Goal: Information Seeking & Learning: Learn about a topic

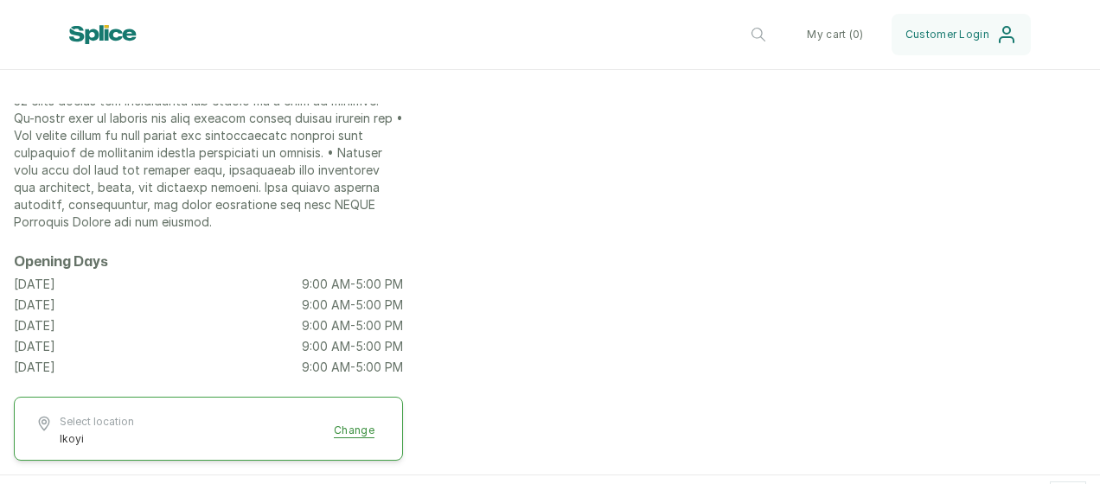
scroll to position [346, 0]
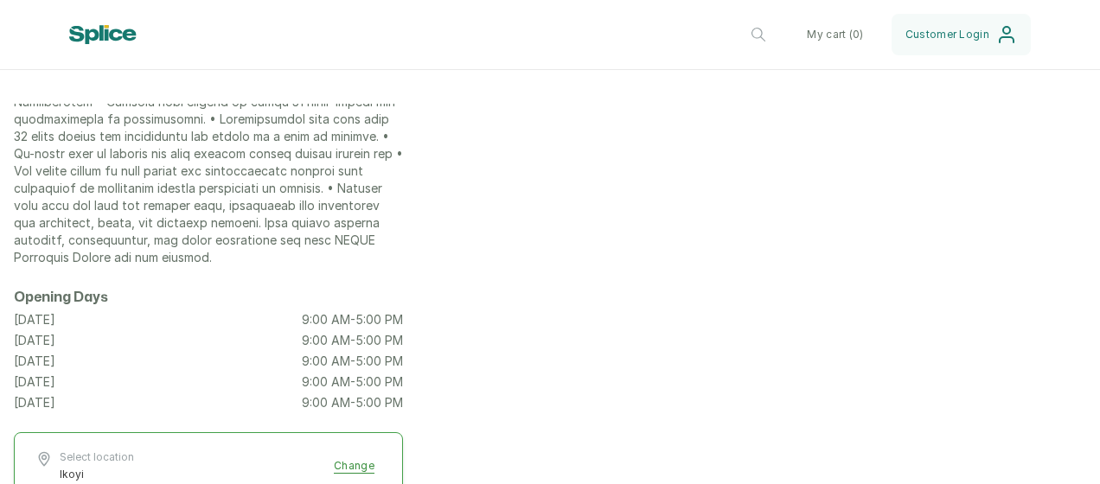
click at [562, 405] on div "Skinn Clinic [STREET_ADDRESS] Professional Services in [STREET_ADDRESS] Opening…" at bounding box center [550, 134] width 1100 height 753
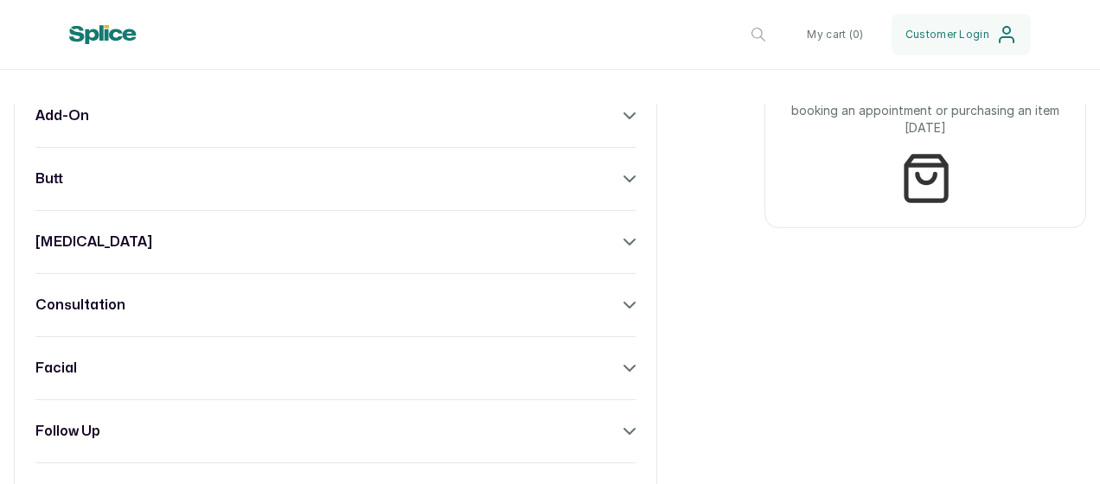
scroll to position [1038, 0]
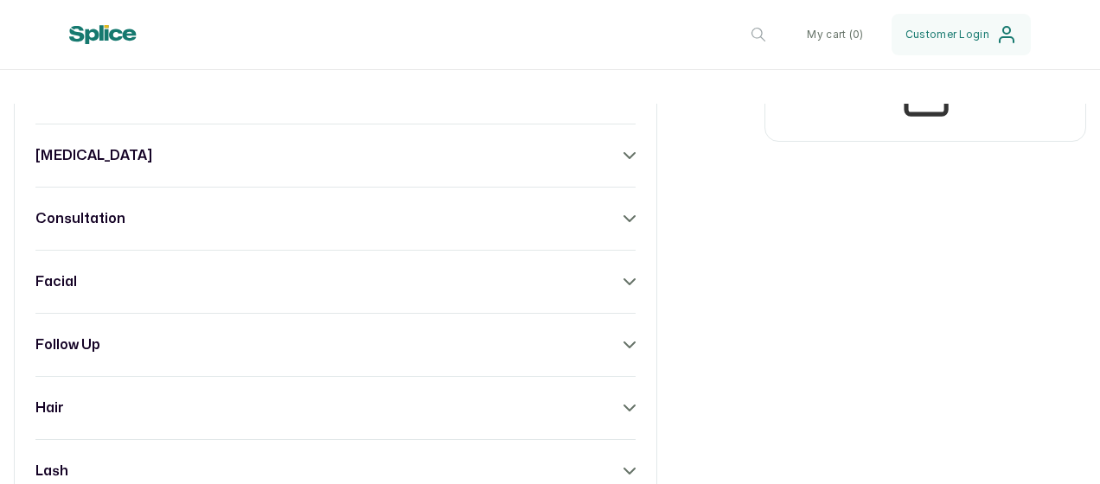
click at [370, 287] on div "facial" at bounding box center [335, 282] width 600 height 21
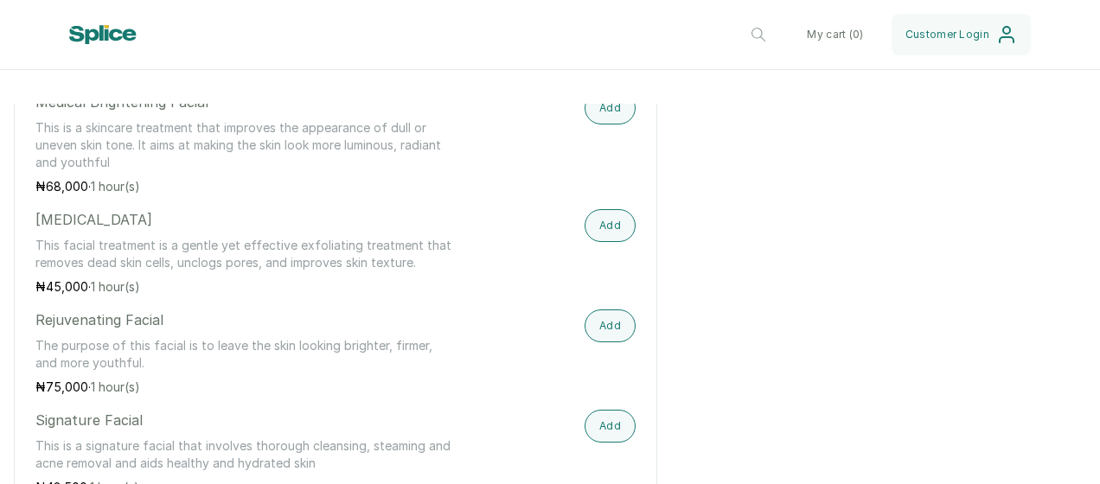
scroll to position [1557, 0]
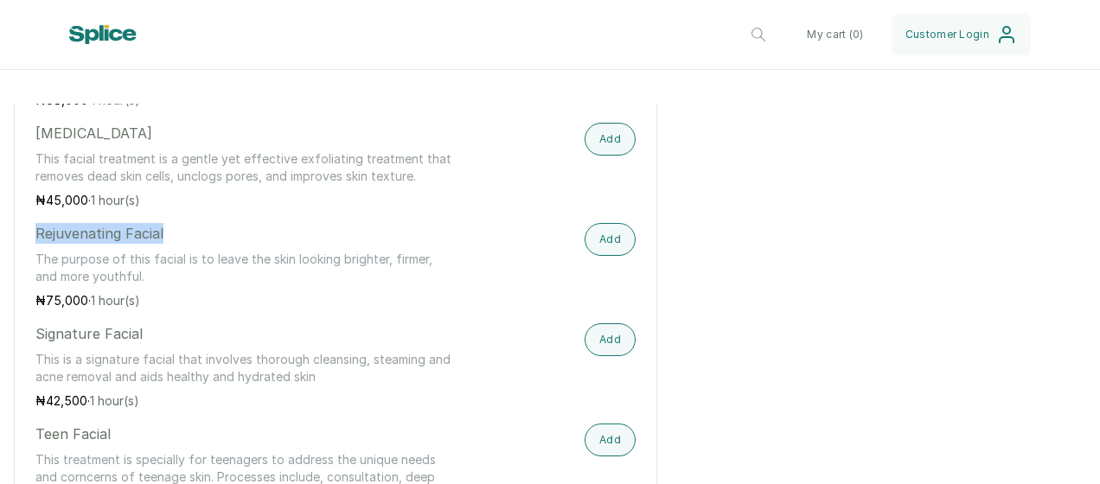
drag, startPoint x: 170, startPoint y: 249, endPoint x: 31, endPoint y: 247, distance: 139.3
click at [31, 247] on div "add-on butt [MEDICAL_DATA] consultation facial Dermaplaning Dermaplaning is a p…" at bounding box center [335, 238] width 643 height 1521
copy p "Rejuvenating Facial"
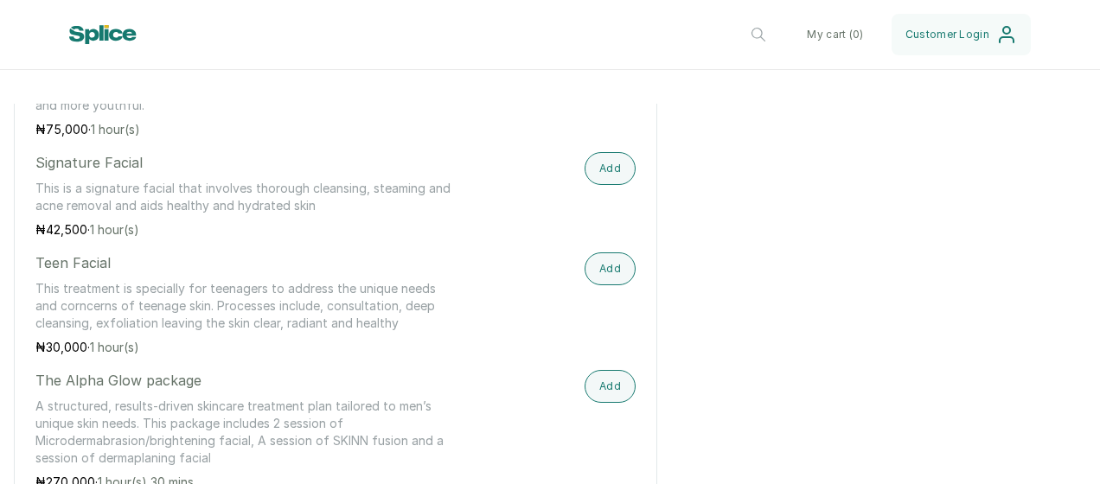
scroll to position [1730, 0]
drag, startPoint x: 147, startPoint y: 173, endPoint x: 14, endPoint y: 178, distance: 133.3
click at [14, 178] on div "add-on butt [MEDICAL_DATA] consultation facial Dermaplaning Dermaplaning is a p…" at bounding box center [335, 65] width 643 height 1521
copy p "Signature Facial"
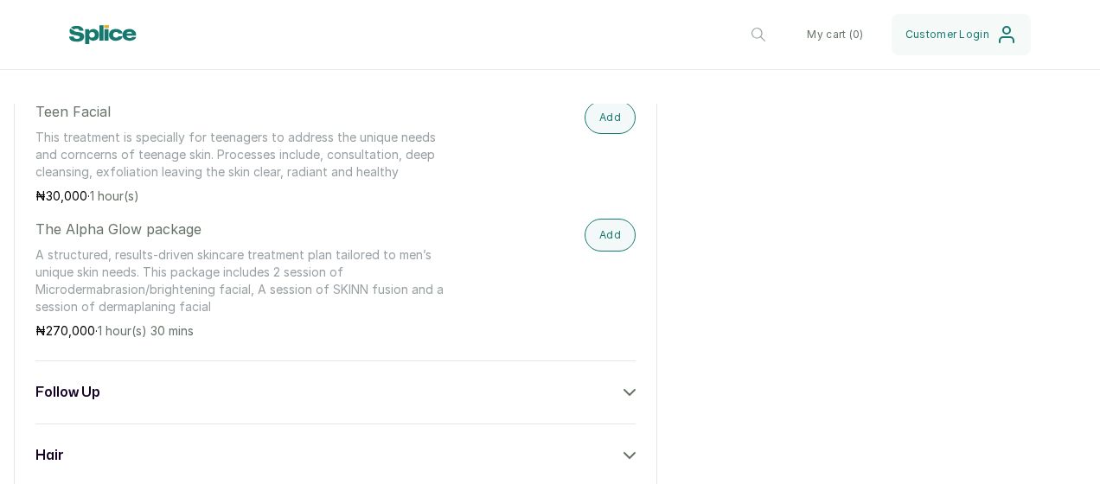
scroll to position [1903, 0]
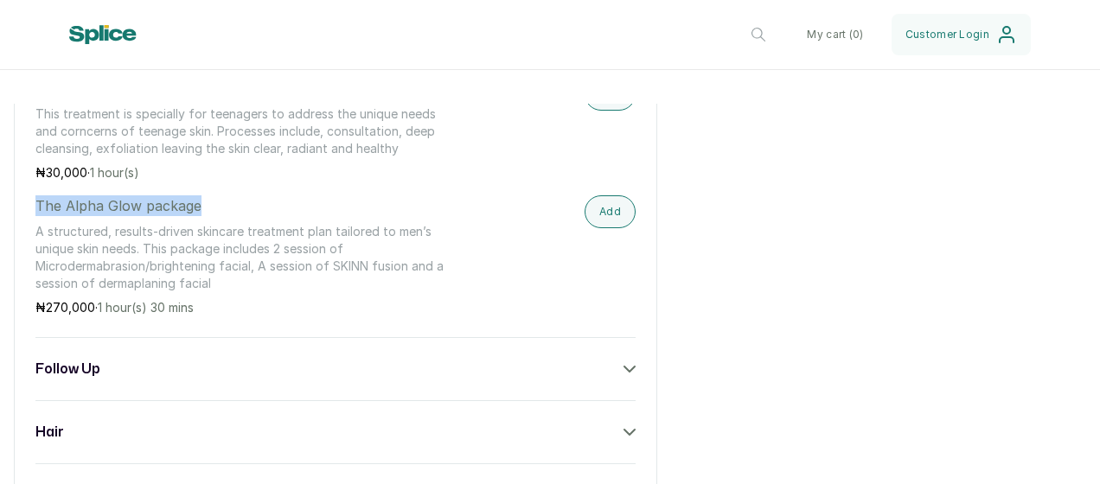
drag, startPoint x: 210, startPoint y: 212, endPoint x: 36, endPoint y: 227, distance: 174.5
click at [36, 227] on div "The Alpha Glow package A structured, results-driven skincare treatment plan tai…" at bounding box center [245, 255] width 420 height 121
copy p "The Alpha Glow package"
